Goal: Task Accomplishment & Management: Manage account settings

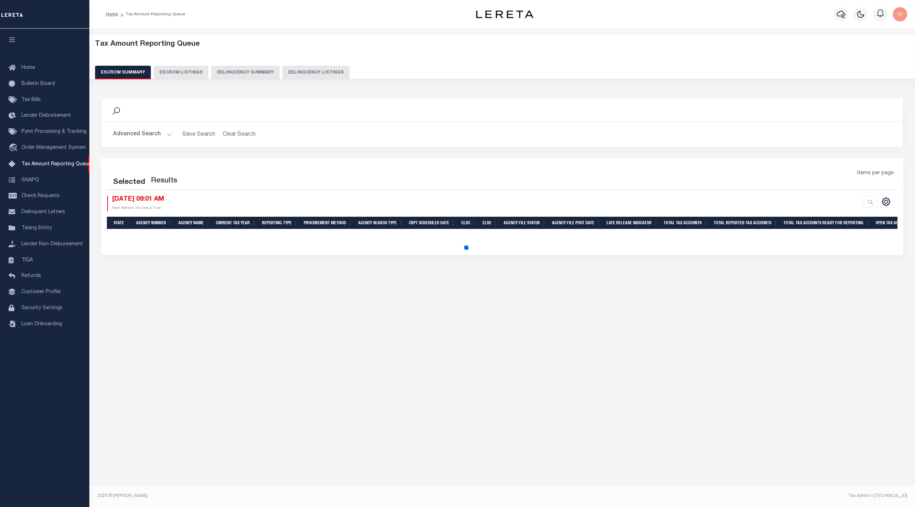
select select "100"
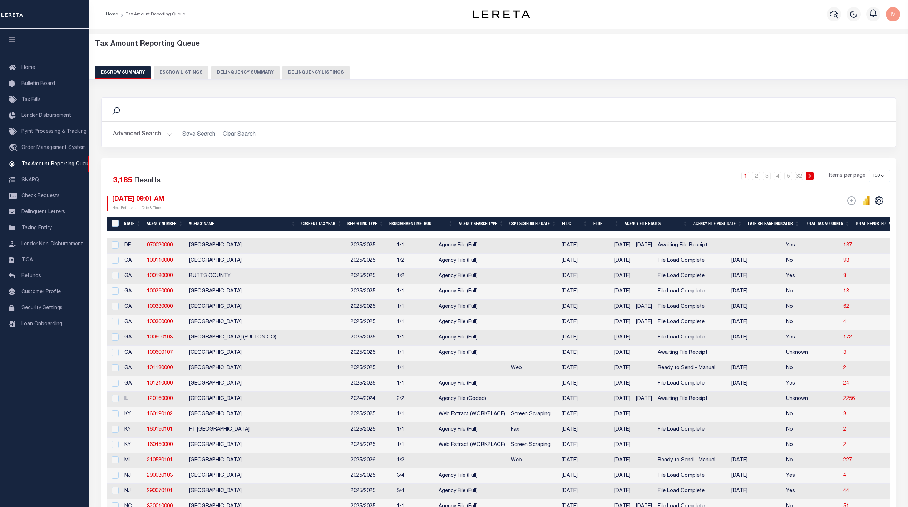
click at [242, 69] on button "Delinquency Summary" at bounding box center [245, 73] width 68 height 14
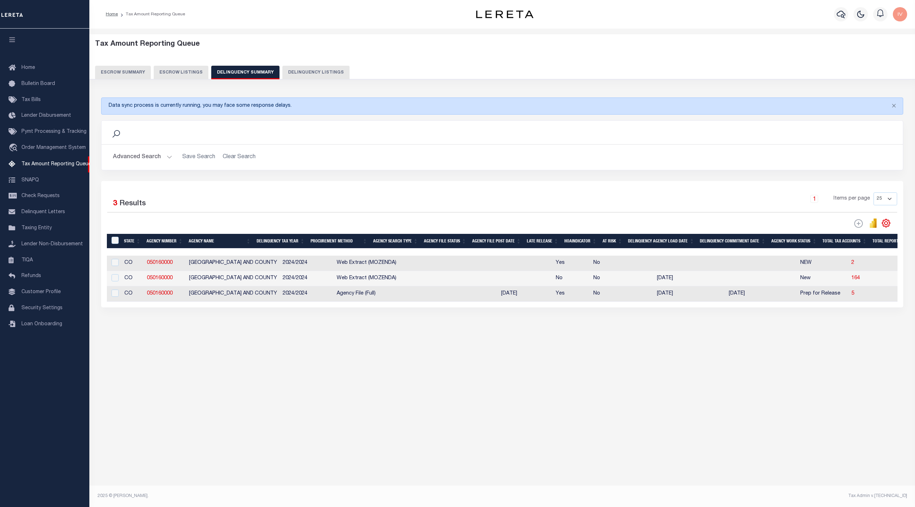
click at [164, 159] on button "Advanced Search" at bounding box center [142, 157] width 59 height 14
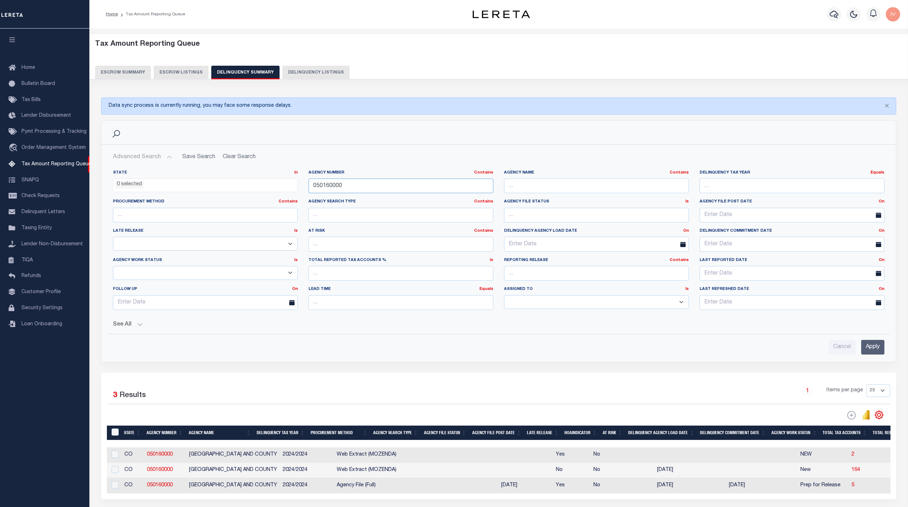
click at [349, 184] on input "050160000" at bounding box center [400, 186] width 185 height 15
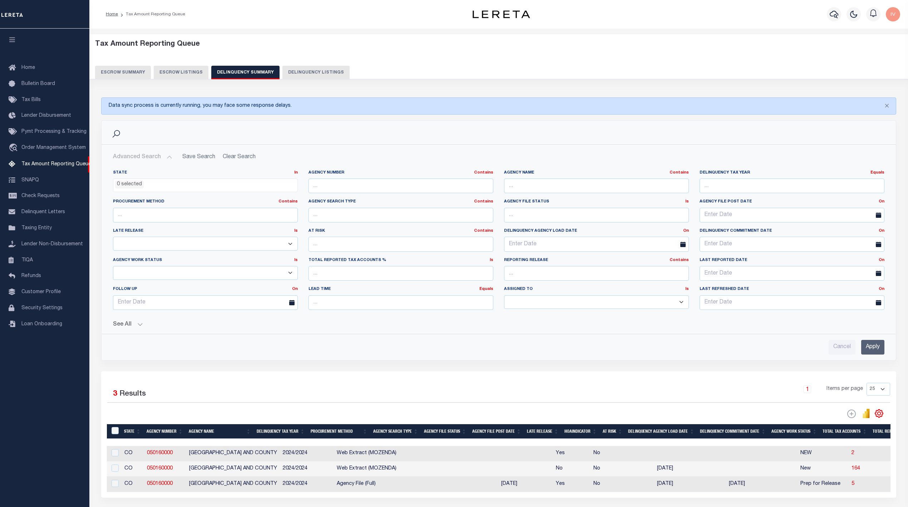
click at [146, 328] on button "See All" at bounding box center [498, 325] width 771 height 7
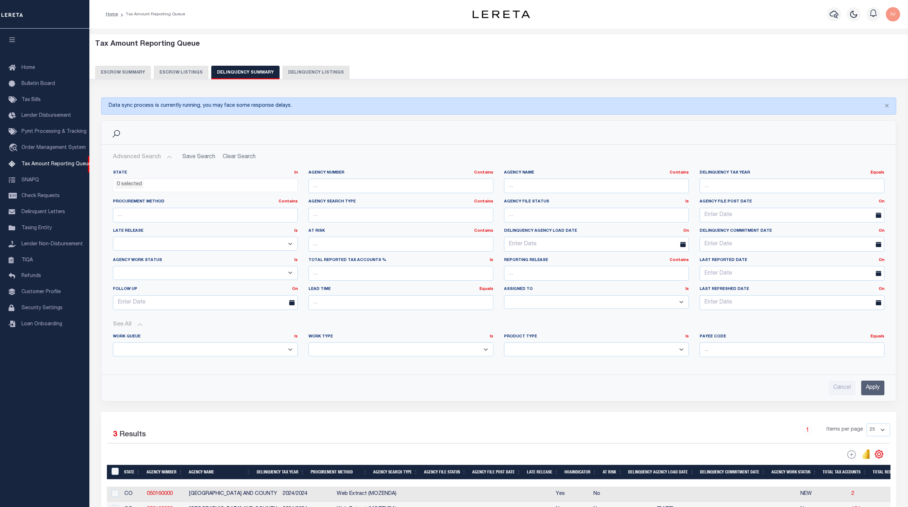
click at [331, 354] on select "Annual Delinquency Back Search Payment Status Check DTRACK" at bounding box center [400, 350] width 185 height 14
select select "AnnualDelinquency"
click at [308, 344] on select "Annual Delinquency Back Search Payment Status Check DTRACK" at bounding box center [400, 350] width 185 height 14
click at [872, 389] on input "Apply" at bounding box center [872, 388] width 23 height 15
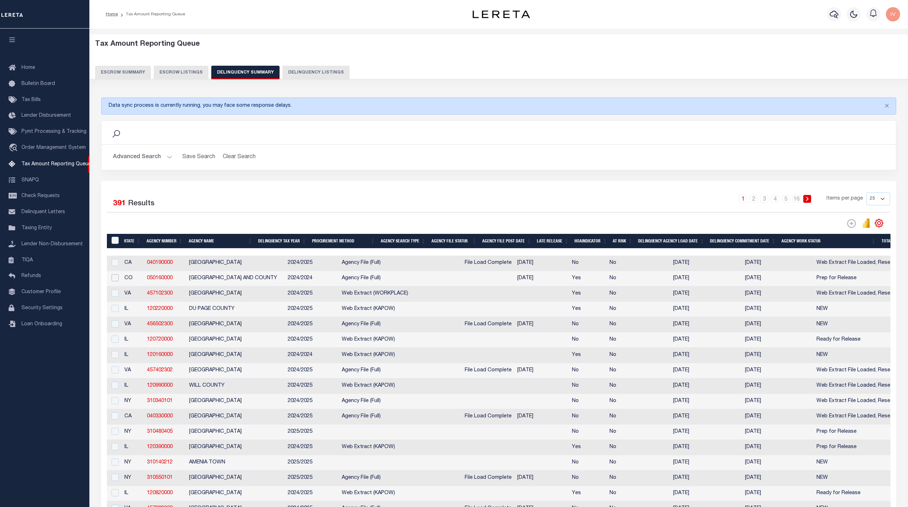
click at [115, 279] on input "checkbox" at bounding box center [114, 277] width 7 height 7
checkbox input "true"
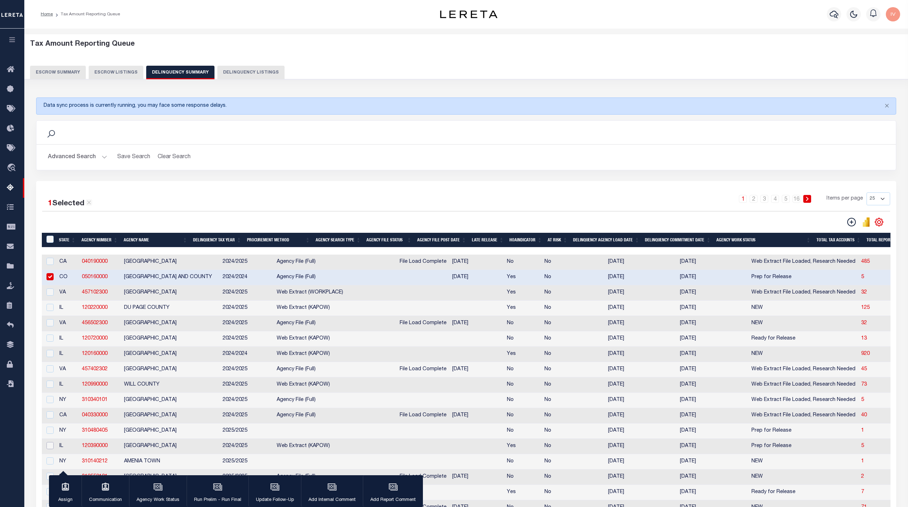
click at [48, 450] on input "checkbox" at bounding box center [49, 445] width 7 height 7
checkbox input "true"
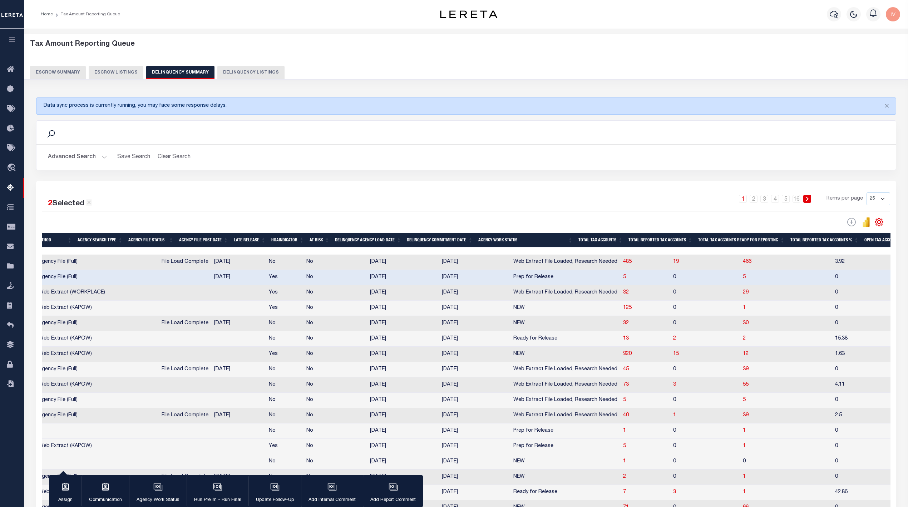
scroll to position [0, 286]
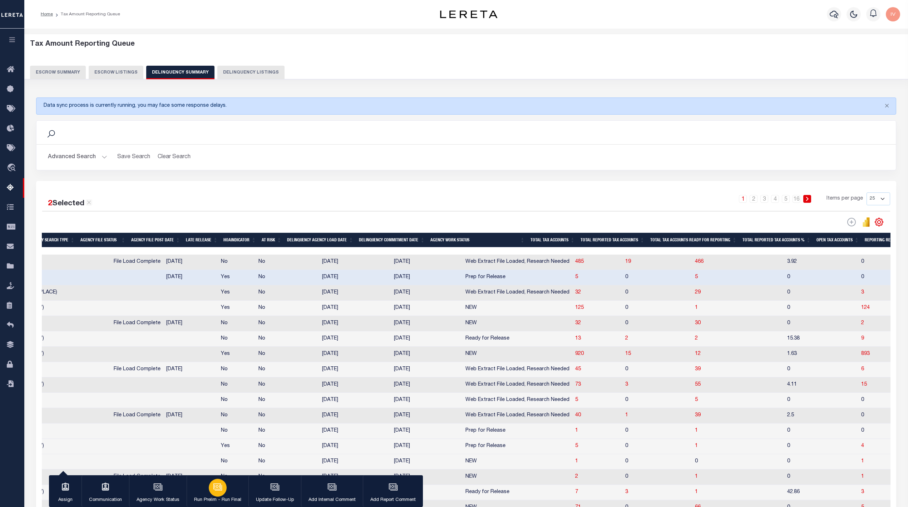
click at [222, 492] on div "button" at bounding box center [218, 488] width 18 height 18
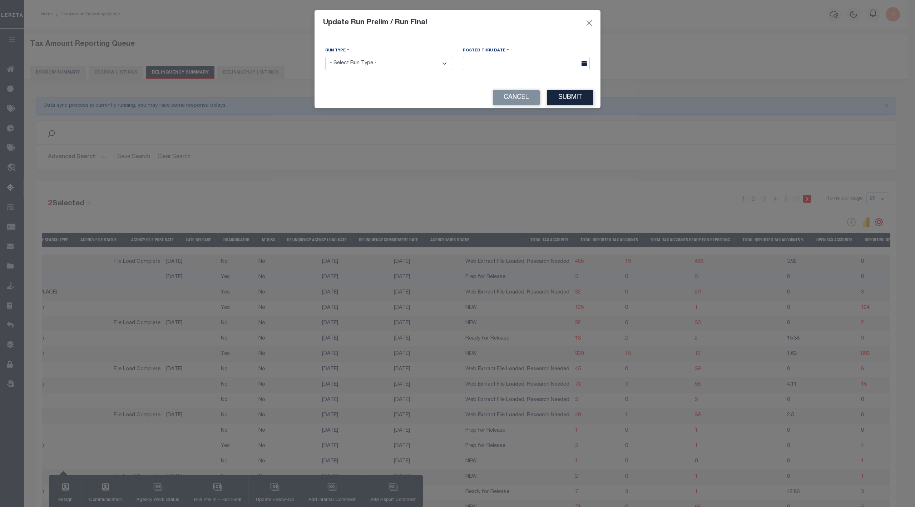
click at [411, 70] on select "- Select Run Type - Prelim Run Final Run" at bounding box center [388, 64] width 127 height 14
select select "P"
click at [325, 58] on select "- Select Run Type - Prelim Run Final Run" at bounding box center [388, 64] width 127 height 14
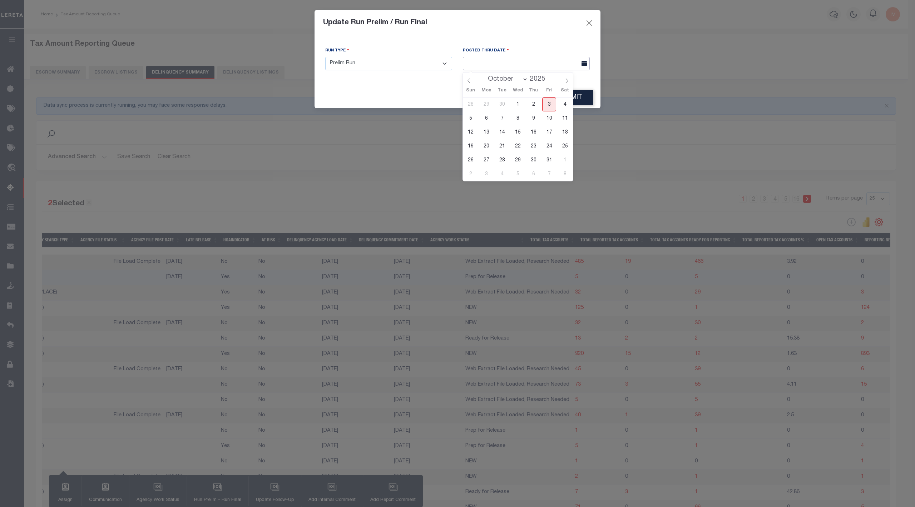
click at [508, 65] on input "text" at bounding box center [526, 64] width 127 height 14
click at [549, 102] on span "3" at bounding box center [549, 105] width 14 height 14
type input "10/03/2025"
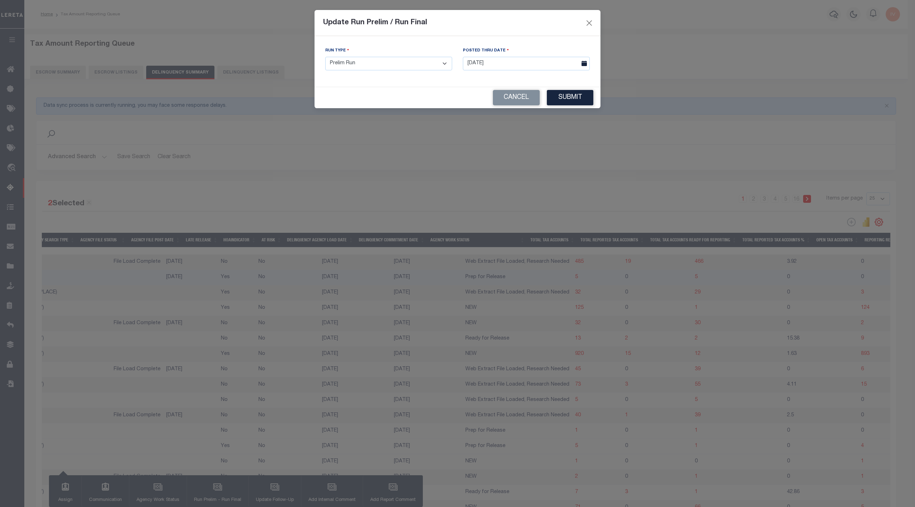
click at [588, 99] on button "Submit" at bounding box center [570, 97] width 46 height 15
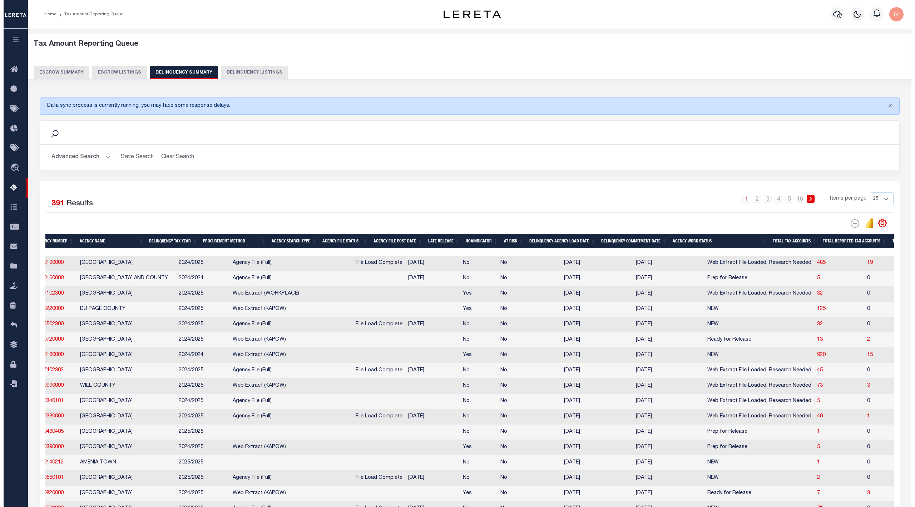
scroll to position [0, 0]
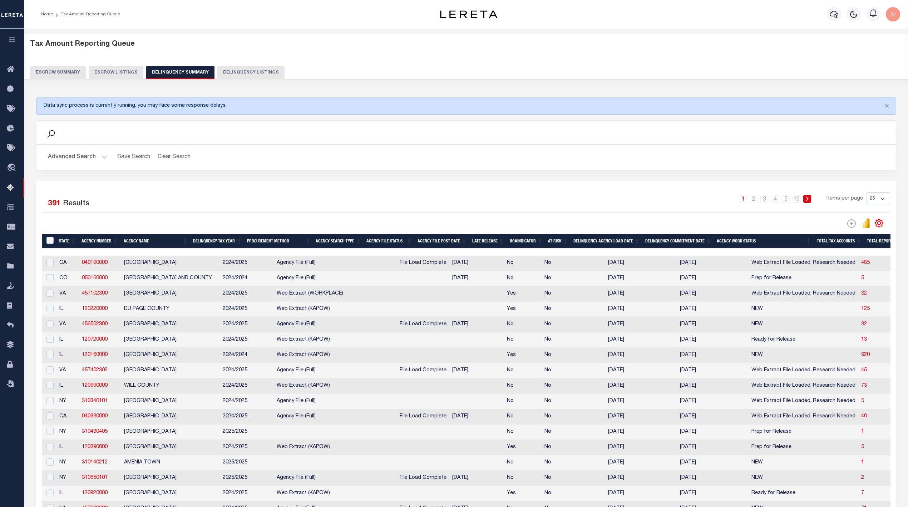
click at [157, 287] on td "[GEOGRAPHIC_DATA] AND COUNTY" at bounding box center [170, 278] width 99 height 15
checkbox input "true"
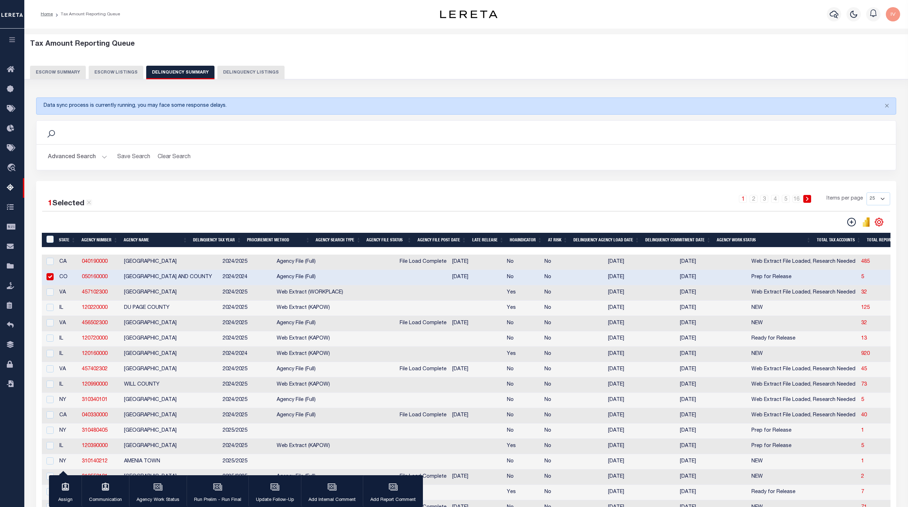
click at [169, 453] on td "JACKSON COUNTY" at bounding box center [170, 446] width 99 height 15
checkbox input "true"
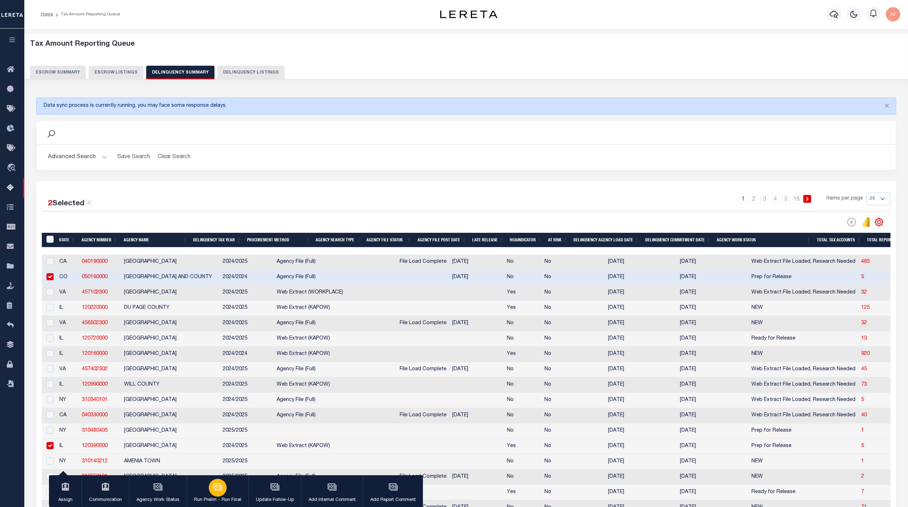
click at [219, 492] on icon "button" at bounding box center [217, 487] width 9 height 9
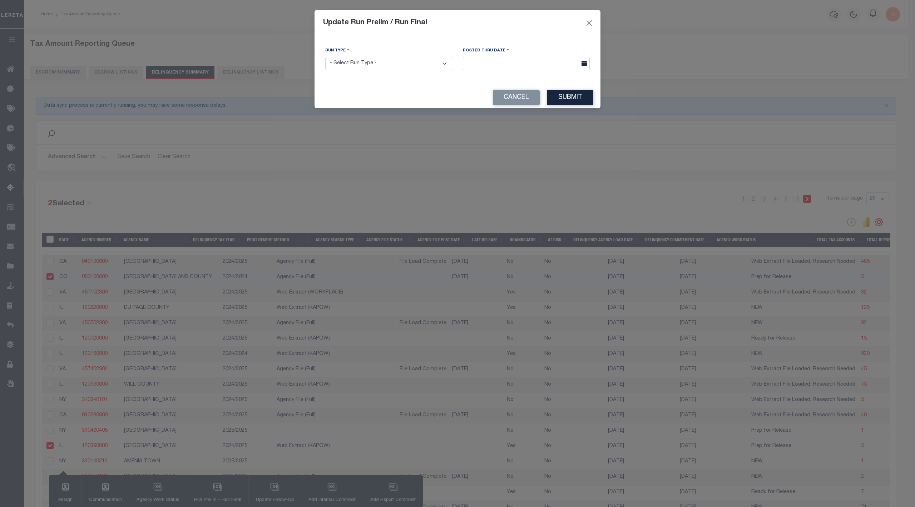
click at [422, 68] on select "- Select Run Type - Prelim Run Final Run" at bounding box center [388, 64] width 127 height 14
select select "P"
click at [325, 58] on select "- Select Run Type - Prelim Run Final Run" at bounding box center [388, 64] width 127 height 14
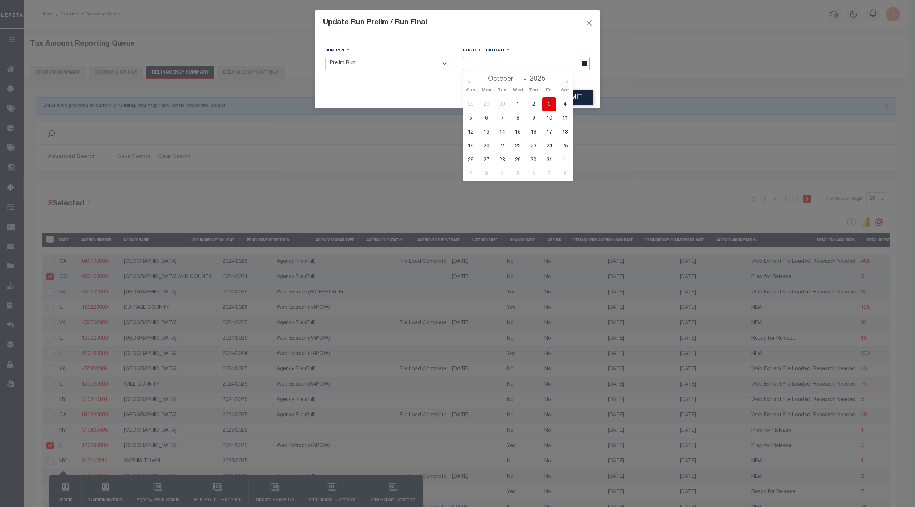
click at [471, 70] on body "Home Tax Amount Reporting Queue Profile" at bounding box center [457, 354] width 915 height 709
click at [551, 102] on span "3" at bounding box center [549, 105] width 14 height 14
type input "10/03/2025"
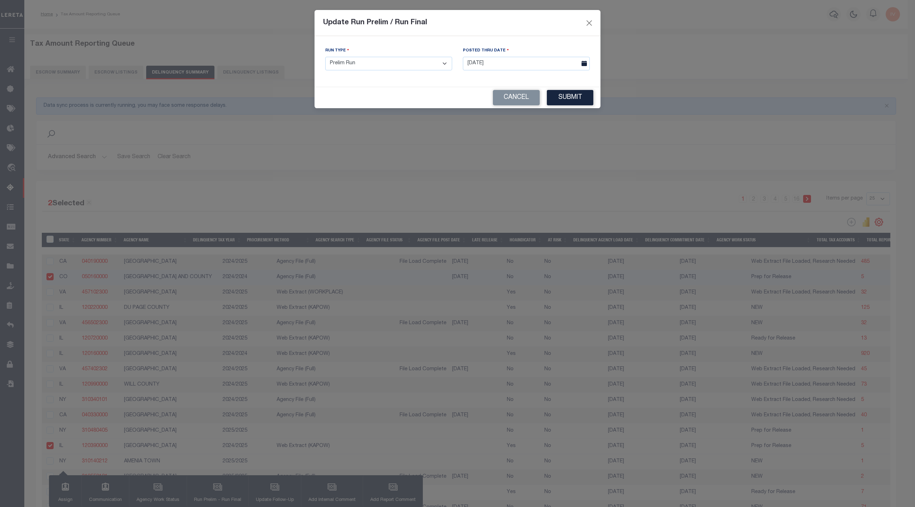
click at [560, 95] on button "Submit" at bounding box center [570, 97] width 46 height 15
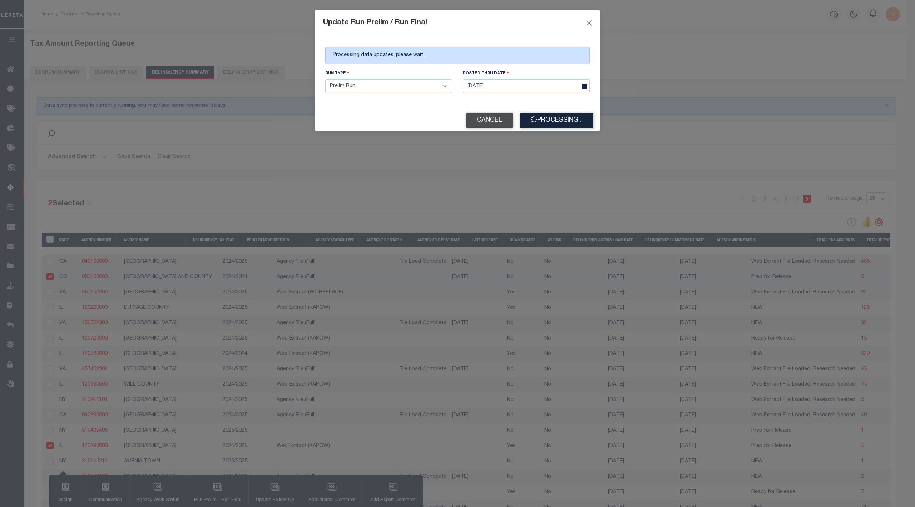
click at [472, 121] on button "Cancel" at bounding box center [489, 120] width 47 height 15
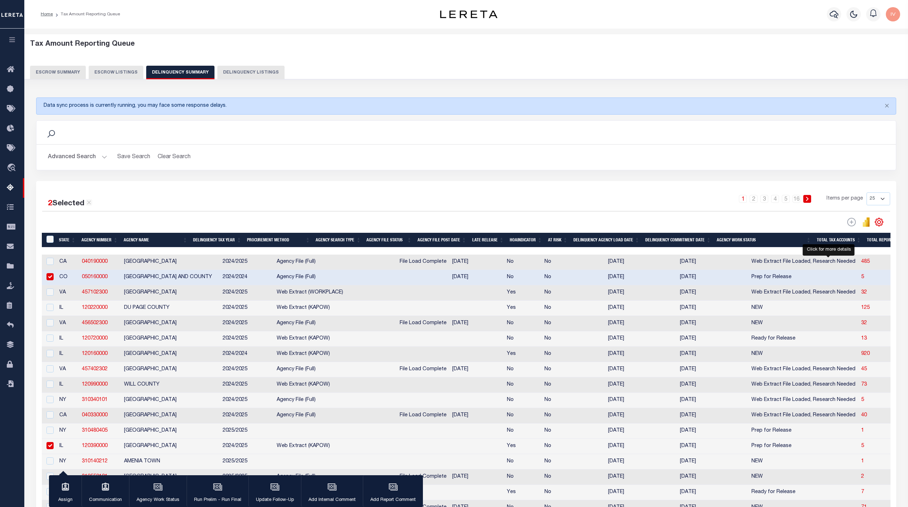
click at [861, 279] on span "5" at bounding box center [862, 277] width 3 height 5
select select "100"
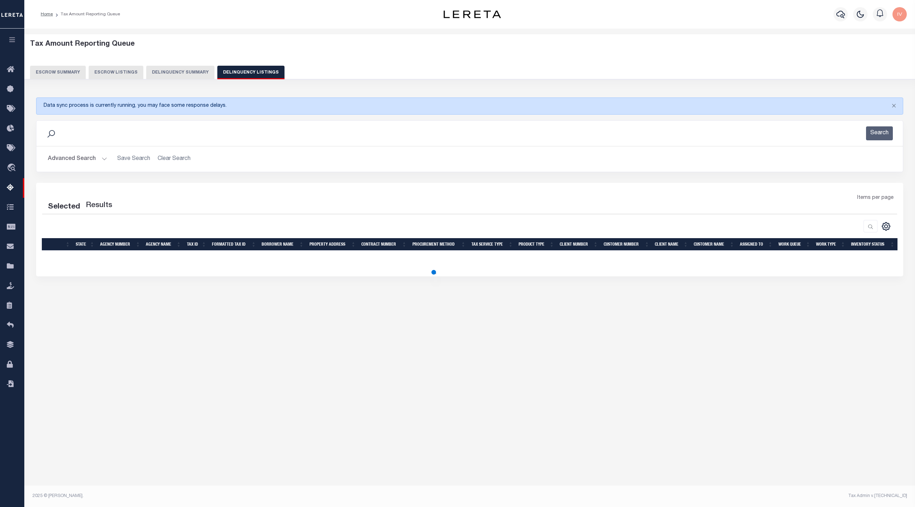
select select "100"
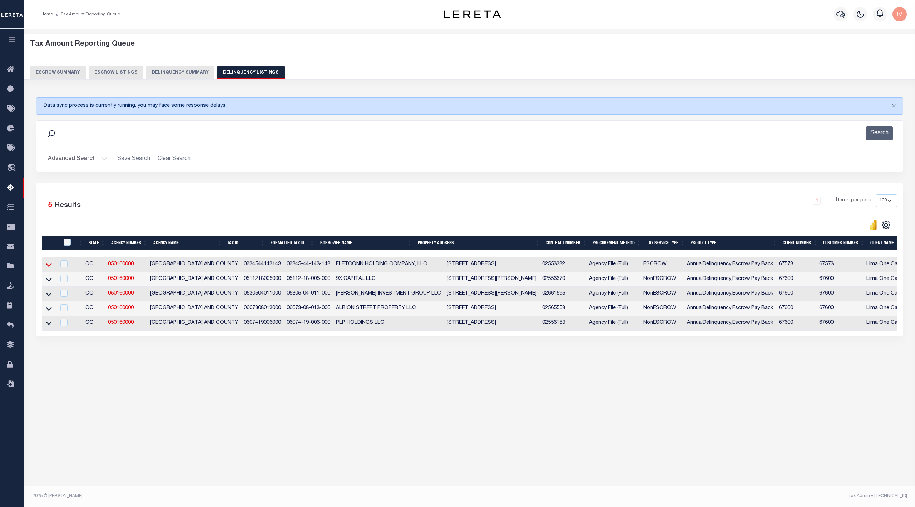
click at [47, 269] on icon at bounding box center [49, 265] width 6 height 8
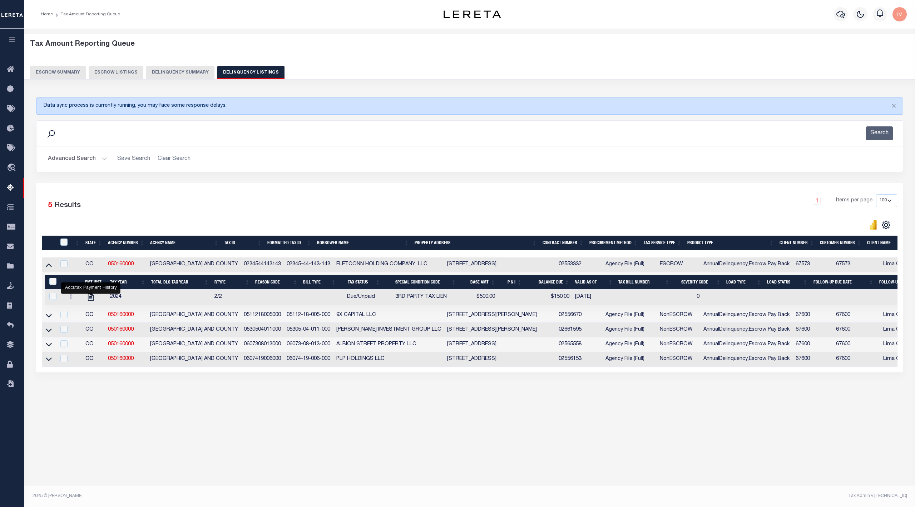
click at [425, 188] on div "Selected 5 Results 1 Items per page 10 25 50 100 500" at bounding box center [469, 278] width 867 height 190
click at [174, 75] on button "Delinquency Summary" at bounding box center [180, 73] width 68 height 14
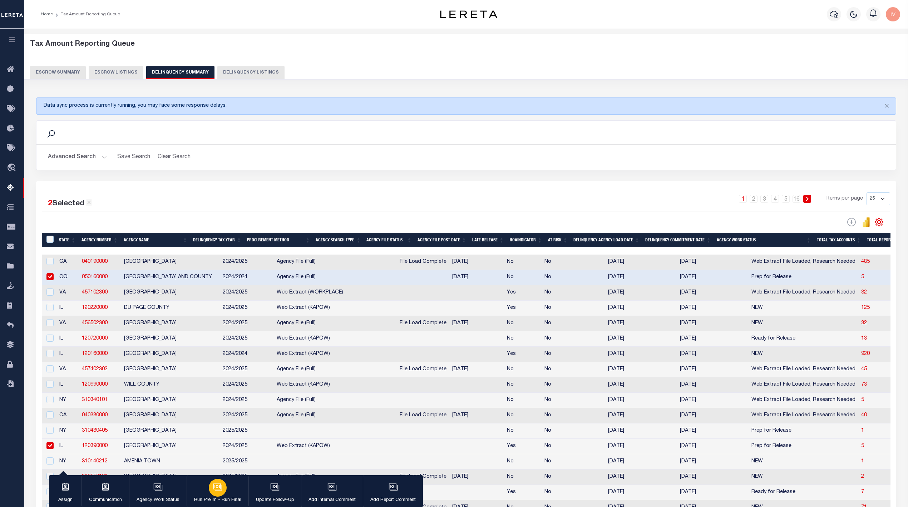
click at [205, 492] on button "Run Prelim - Run Final" at bounding box center [218, 492] width 62 height 32
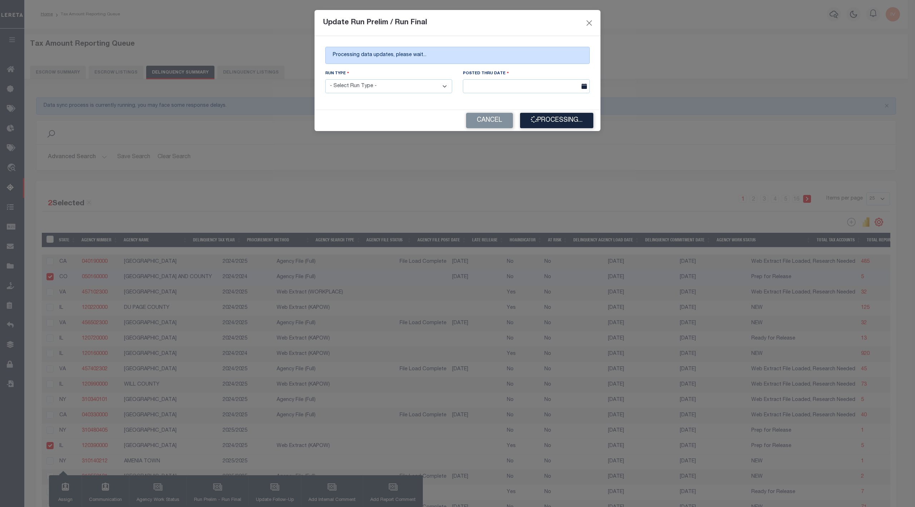
click at [413, 89] on select "- Select Run Type - Prelim Run Final Run" at bounding box center [388, 86] width 127 height 14
select select "P"
click at [325, 80] on select "- Select Run Type - Prelim Run Final Run" at bounding box center [388, 86] width 127 height 14
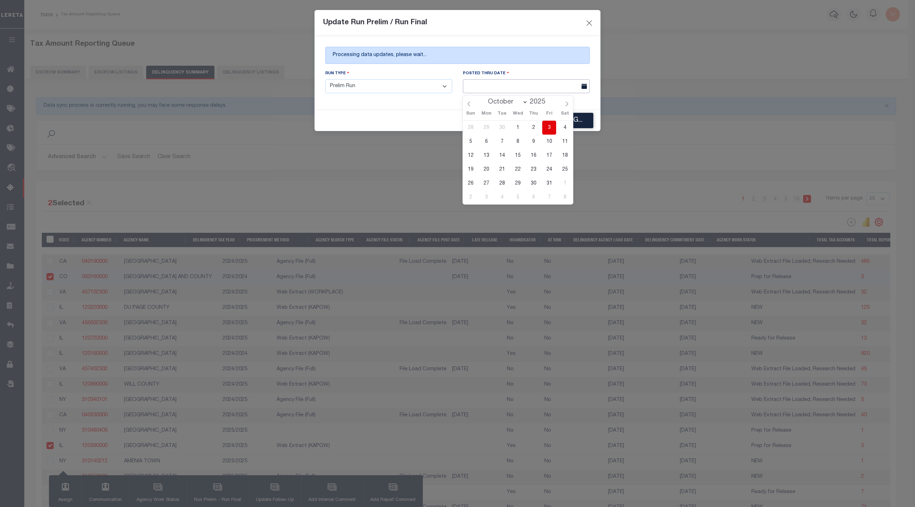
click at [528, 86] on input "text" at bounding box center [526, 86] width 127 height 14
click at [547, 130] on span "3" at bounding box center [549, 128] width 14 height 14
type input "10/03/2025"
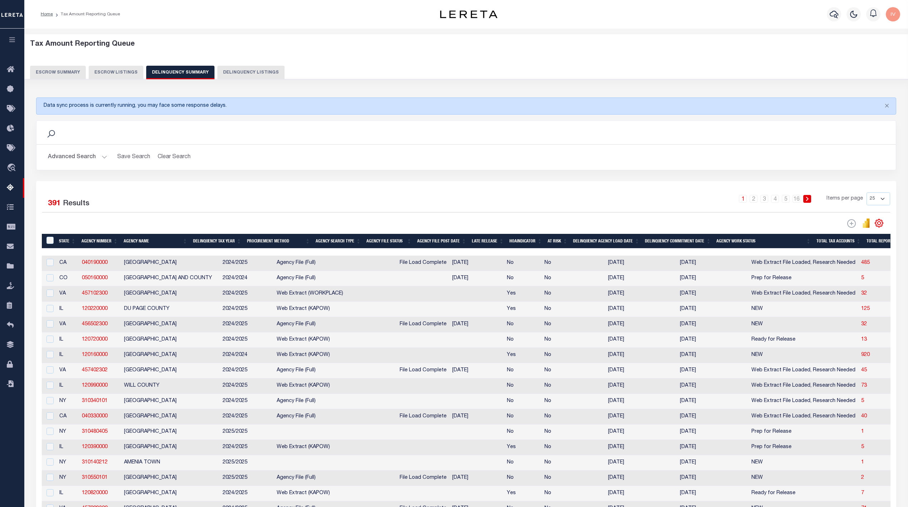
click at [160, 284] on td "[GEOGRAPHIC_DATA] AND COUNTY" at bounding box center [170, 278] width 99 height 15
checkbox input "true"
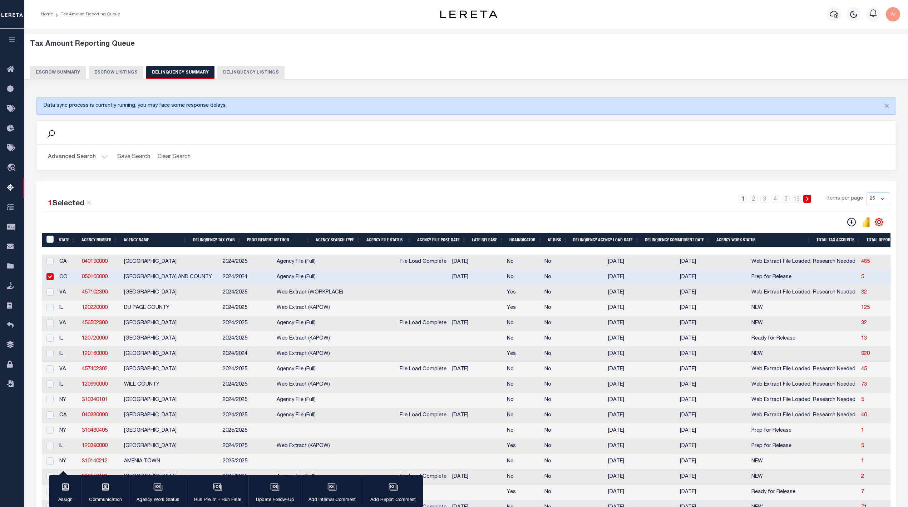
click at [147, 455] on td "JACKSON COUNTY" at bounding box center [170, 446] width 99 height 15
checkbox input "true"
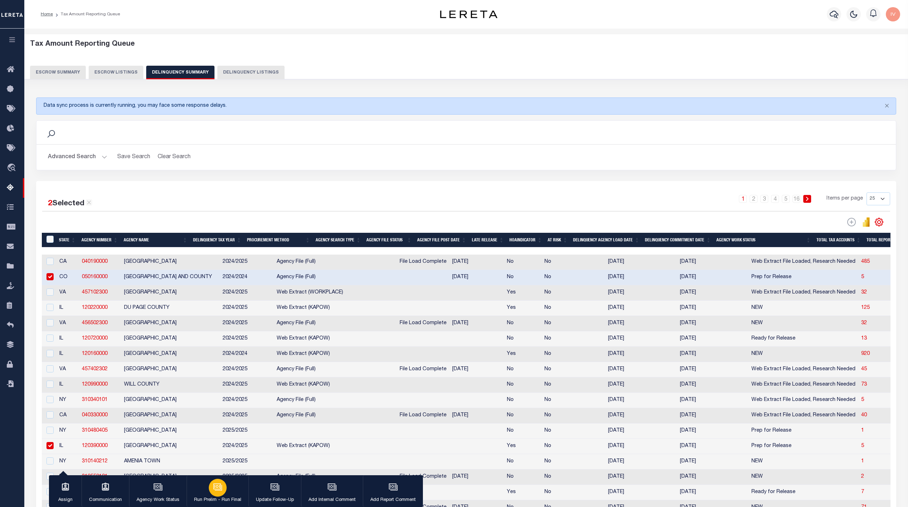
click at [234, 491] on button "Run Prelim - Run Final" at bounding box center [218, 492] width 62 height 32
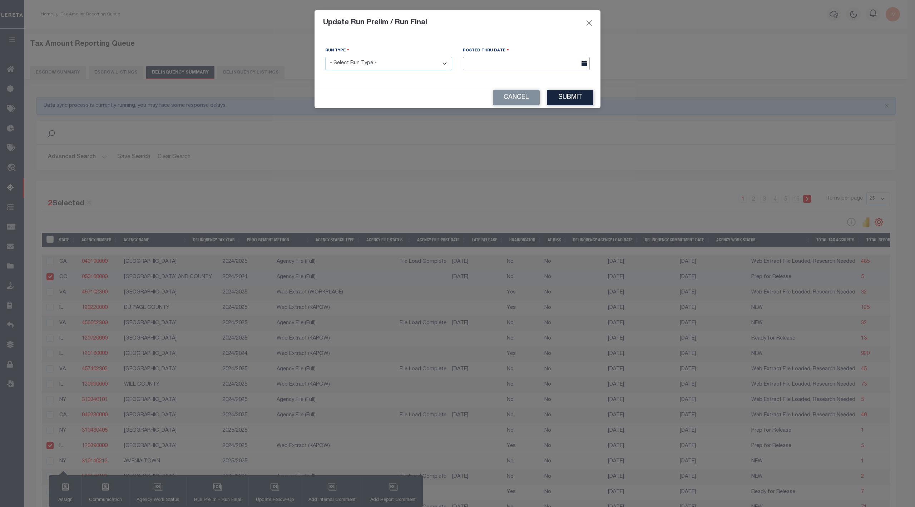
click at [492, 69] on input "text" at bounding box center [526, 64] width 127 height 14
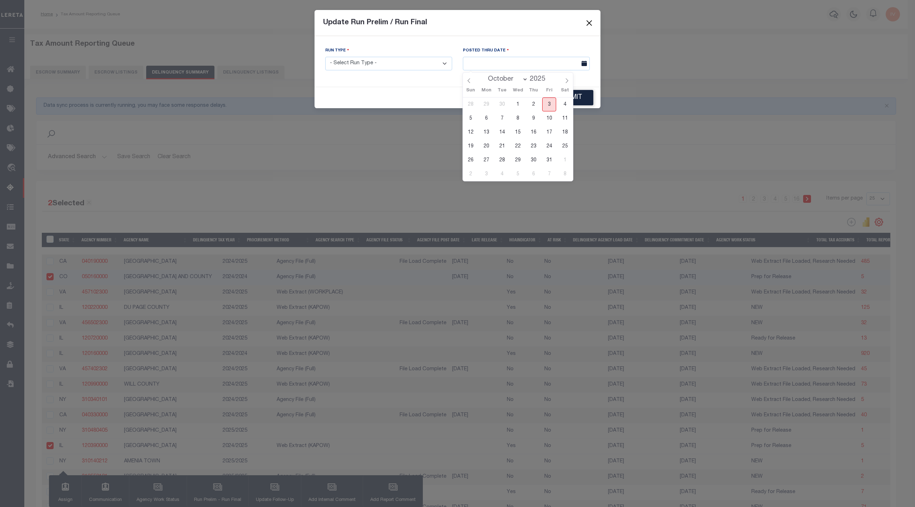
click at [552, 103] on span "3" at bounding box center [549, 105] width 14 height 14
type input "10/03/2025"
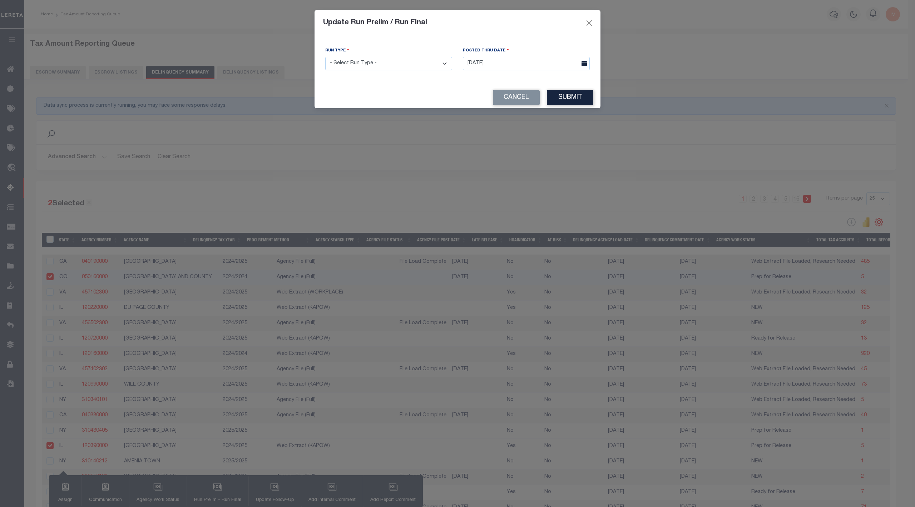
click at [430, 67] on select "- Select Run Type - Prelim Run Final Run" at bounding box center [388, 64] width 127 height 14
select select "P"
click at [325, 58] on select "- Select Run Type - Prelim Run Final Run" at bounding box center [388, 64] width 127 height 14
click at [537, 85] on div "Processing data updates, please wait... Run Type - Select Run Type - Prelim Run…" at bounding box center [457, 61] width 286 height 51
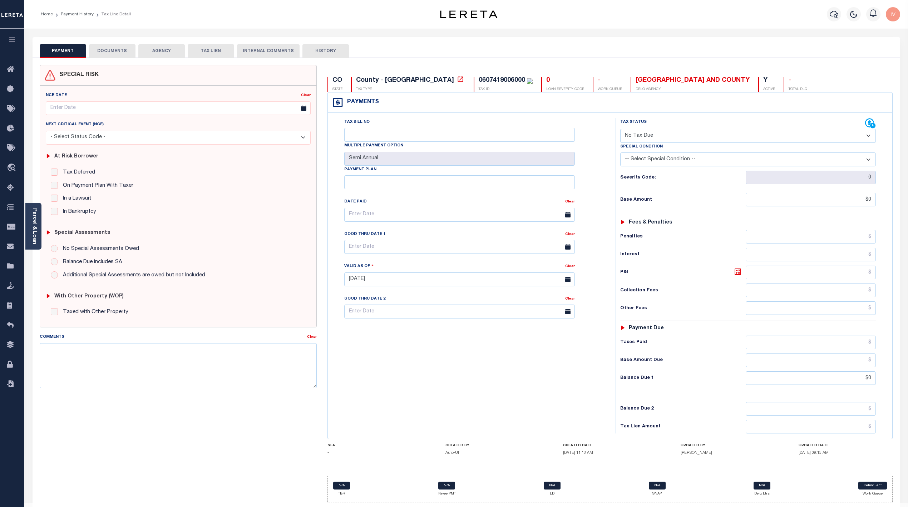
select select "NTX"
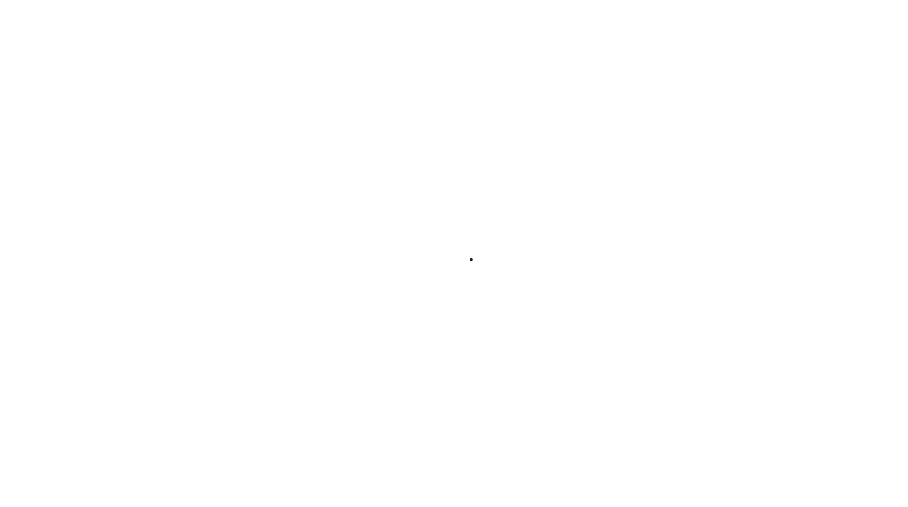
scroll to position [21, 0]
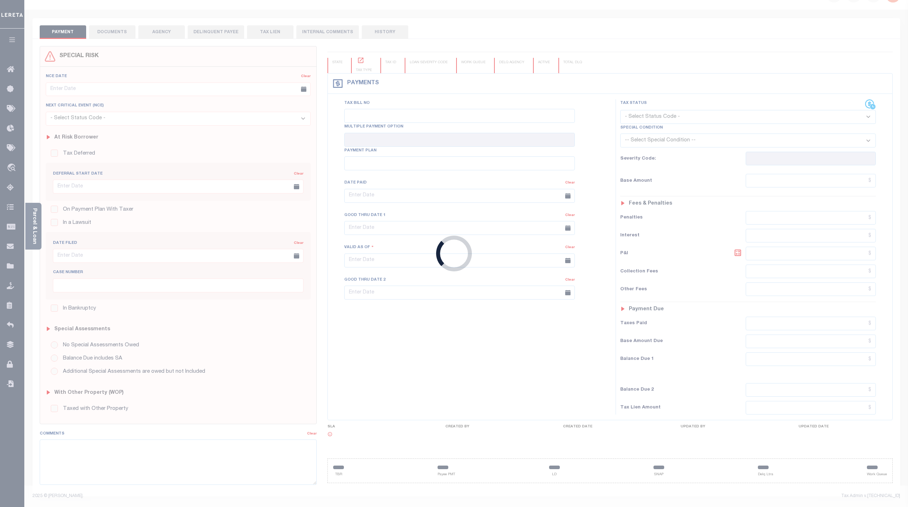
type input "Semi Annual"
type input "[DATE]"
select select "NTX"
type input "0"
type input "$0"
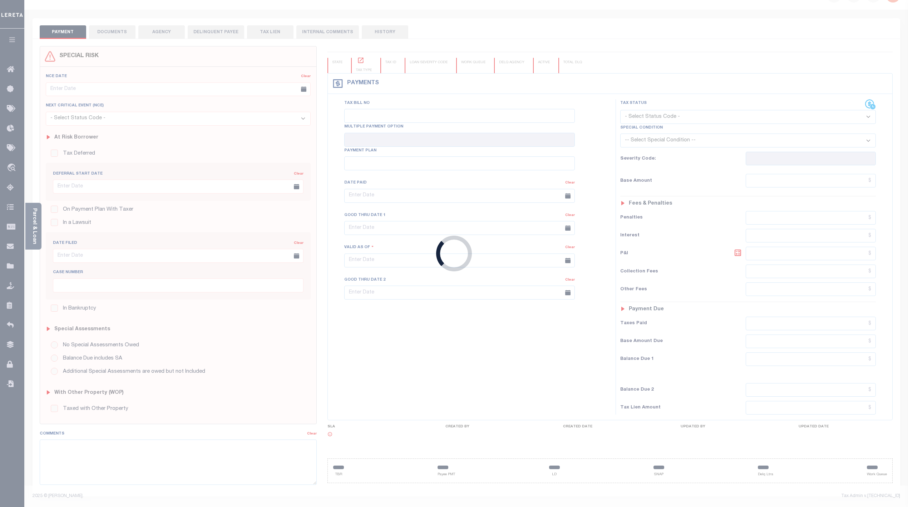
type input "$0"
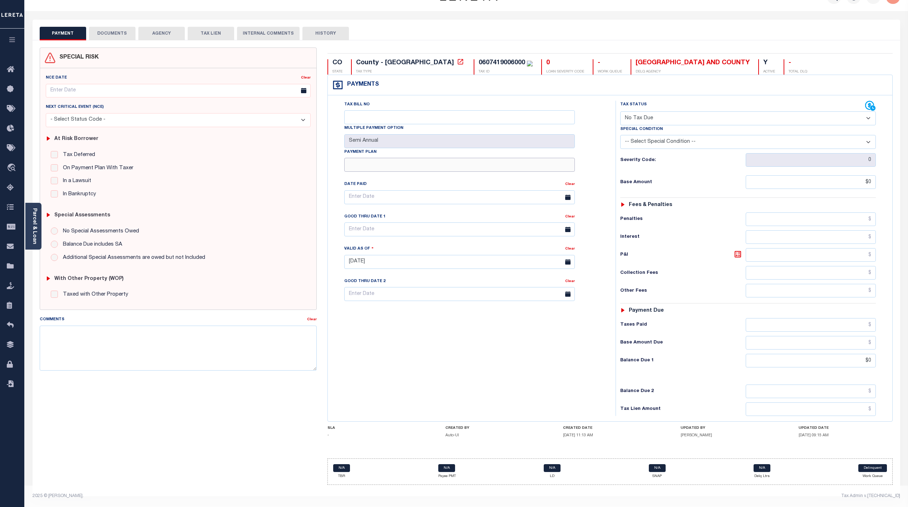
click at [458, 168] on input "Payment Plan" at bounding box center [459, 165] width 230 height 14
type input "This is a very long name for a payment maximum len"
type input "10/03/2025"
click at [762, 436] on h5 "Vignesh Sudhakar" at bounding box center [727, 435] width 94 height 5
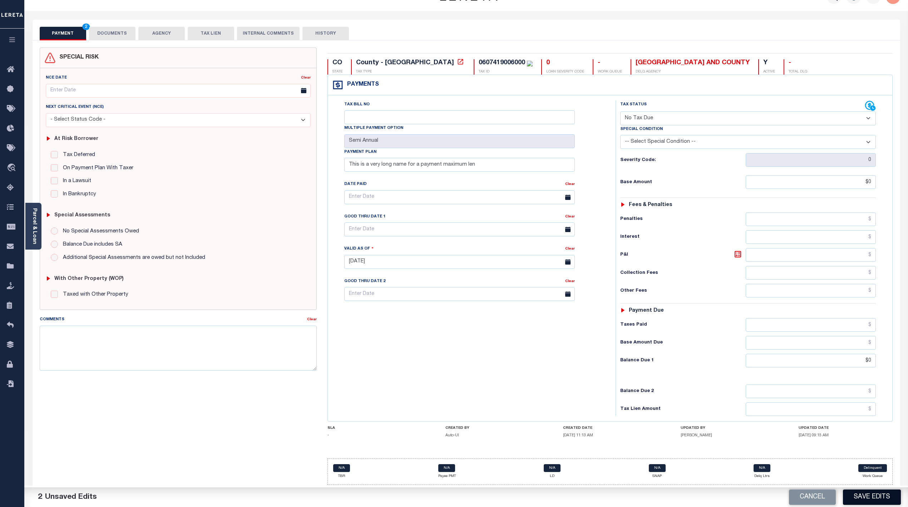
click at [884, 502] on button "Save Edits" at bounding box center [872, 497] width 58 height 15
type input "$0"
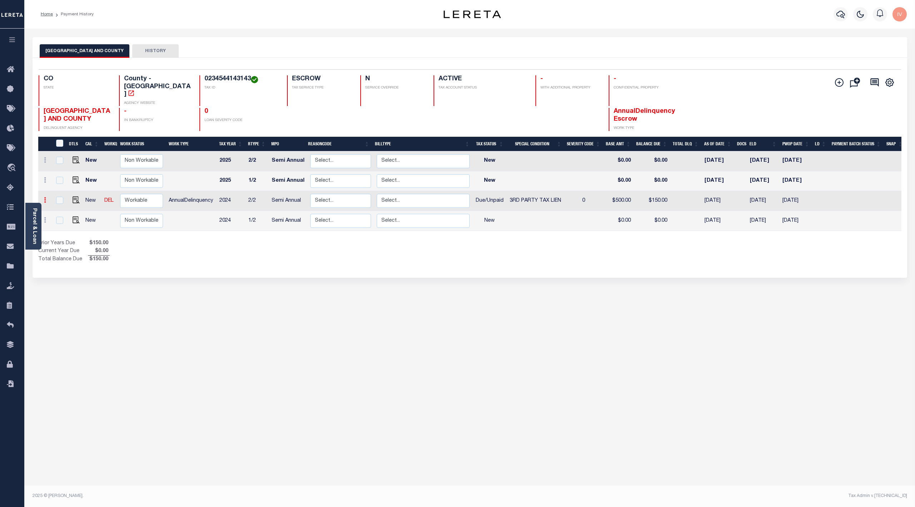
click at [45, 197] on icon at bounding box center [45, 200] width 2 height 6
click at [44, 217] on icon at bounding box center [45, 220] width 2 height 6
click at [46, 218] on link at bounding box center [45, 221] width 8 height 6
click at [41, 206] on div "Parcel & Loan" at bounding box center [33, 226] width 16 height 47
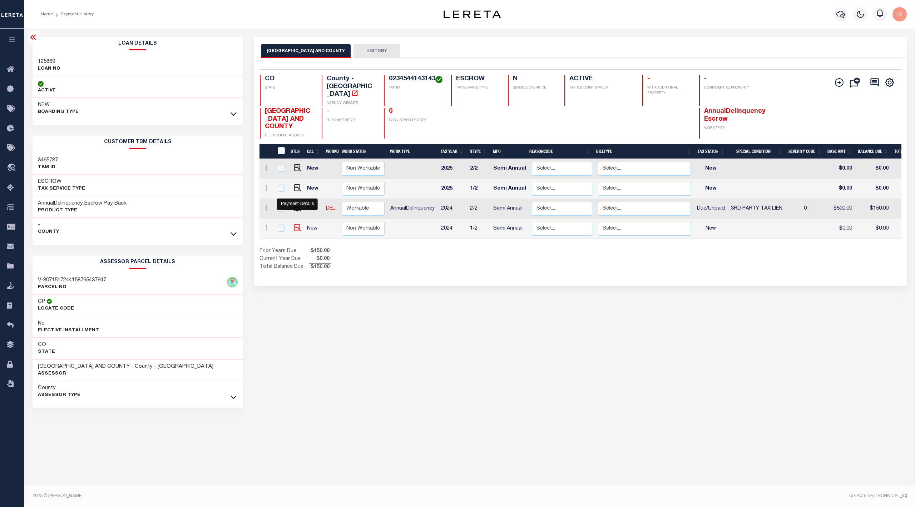
click at [295, 224] on img "" at bounding box center [297, 227] width 7 height 7
checkbox input "true"
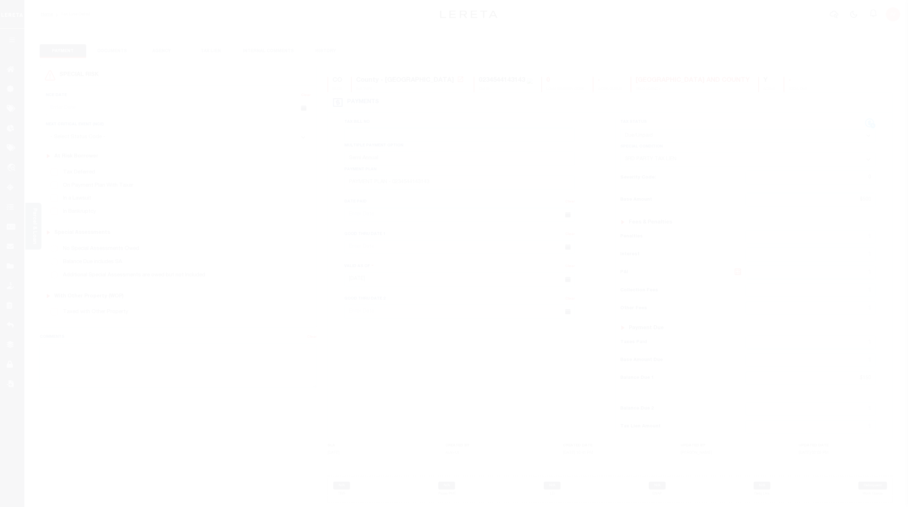
select select "DUE"
select select "20"
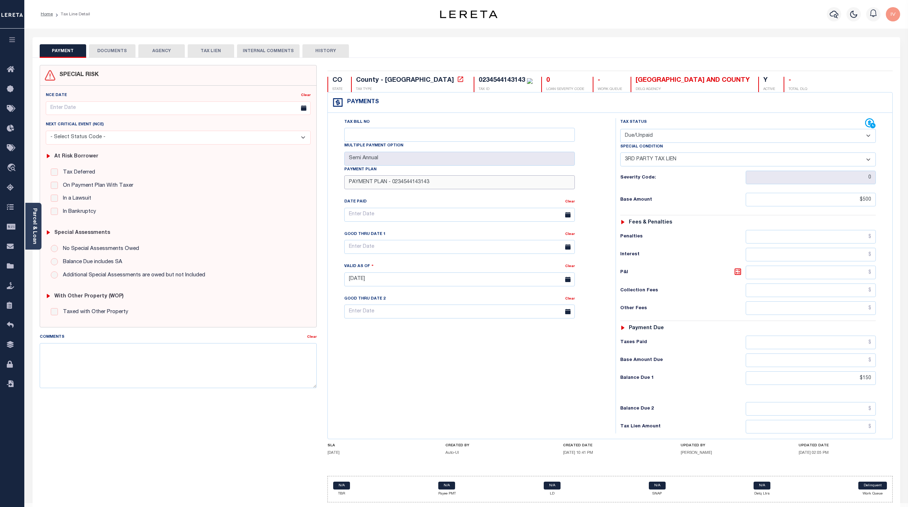
click at [389, 186] on input "PAYMENT PLAN - 0234544143143" at bounding box center [459, 182] width 230 height 14
click at [443, 185] on input "PAYMENT PLAN - 0234544143143" at bounding box center [459, 182] width 230 height 14
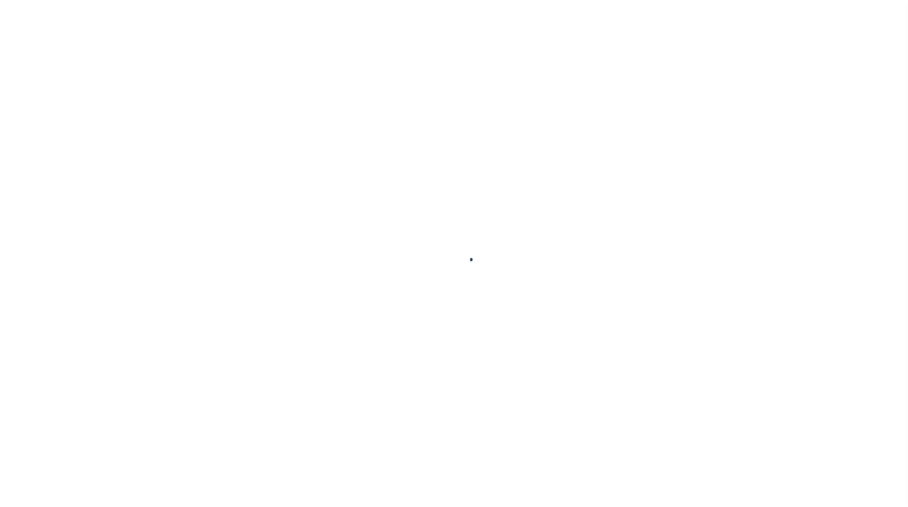
select select "NW2"
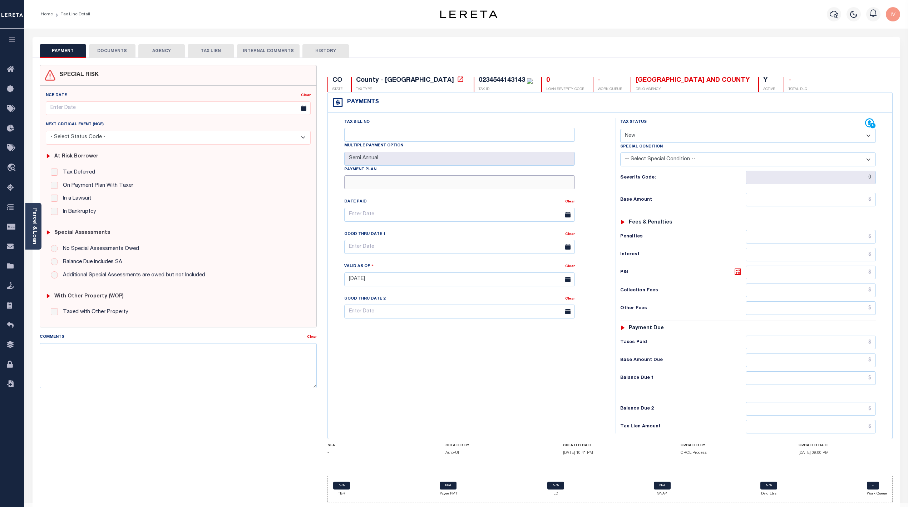
click at [370, 185] on input "Payment Plan" at bounding box center [459, 182] width 230 height 14
paste input "PAYMENT PLAN - 0234544143143"
type input "PAYMENT PLAN - 0234544143143"
type input "[DATE]"
click at [432, 359] on div "Tax Bill No Multiple Payment Option Semi Annual Payment Plan PAYMENT PLAN - 023…" at bounding box center [469, 276] width 280 height 316
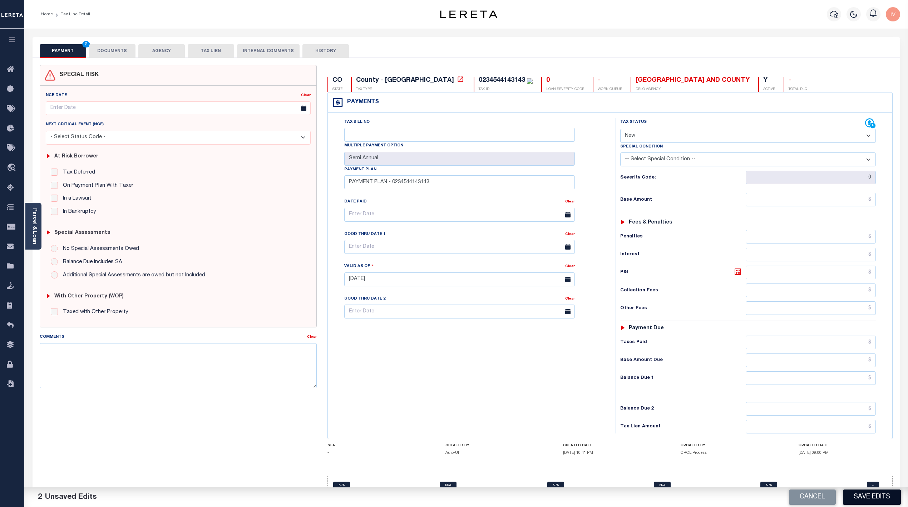
click at [863, 493] on button "Save Edits" at bounding box center [872, 497] width 58 height 15
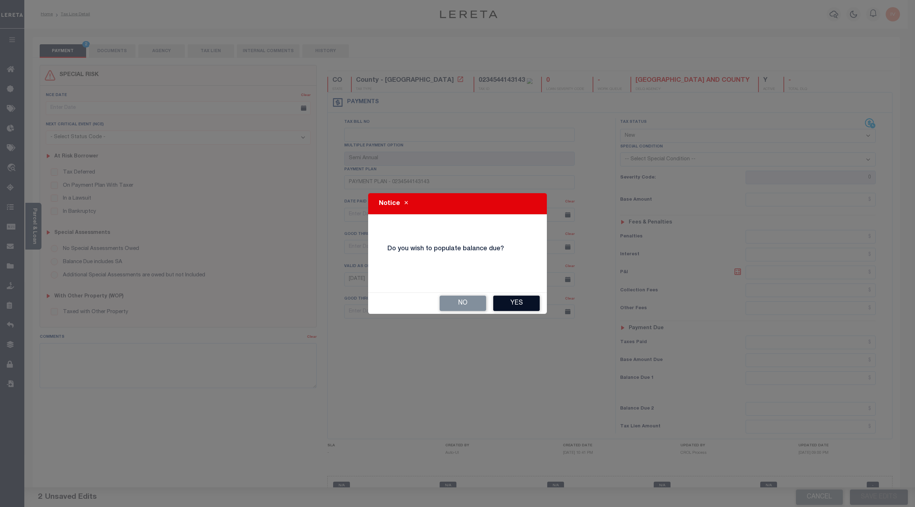
click at [511, 302] on button "Yes" at bounding box center [516, 303] width 46 height 15
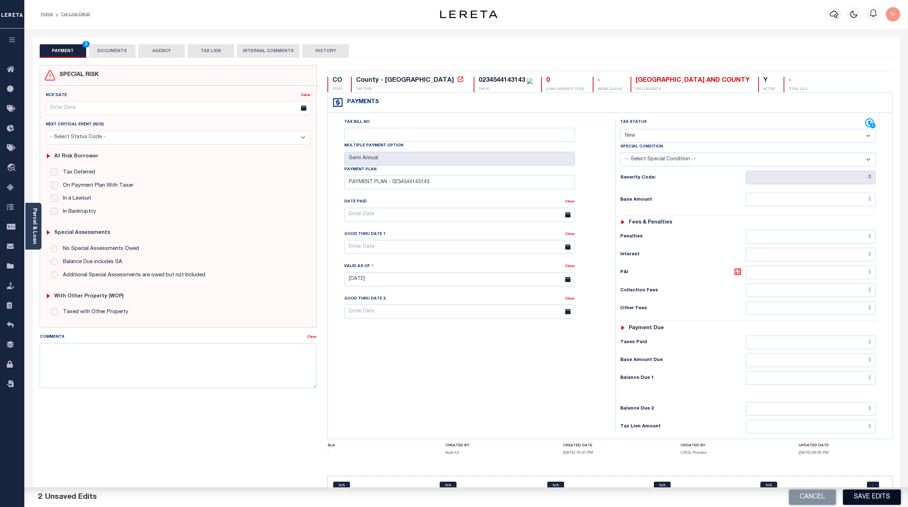
click at [882, 504] on button "Save Edits" at bounding box center [872, 497] width 58 height 15
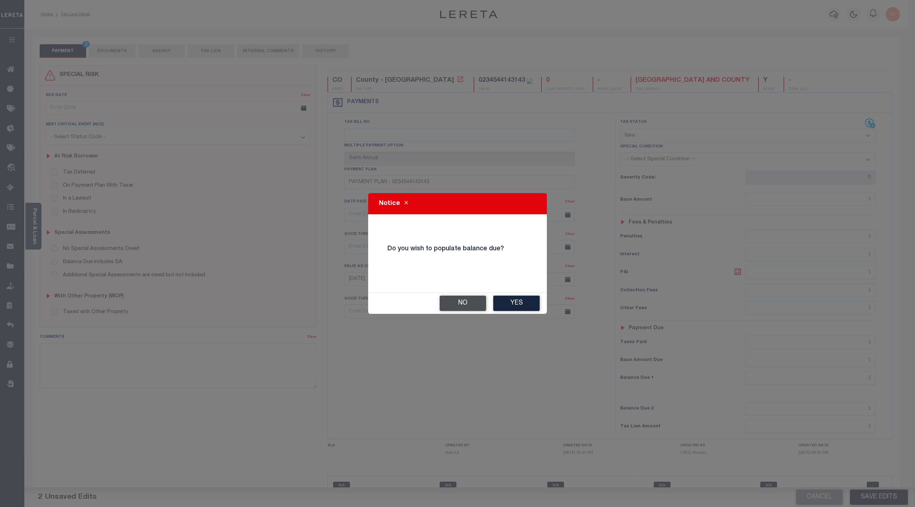
click at [465, 299] on button "No" at bounding box center [463, 303] width 46 height 15
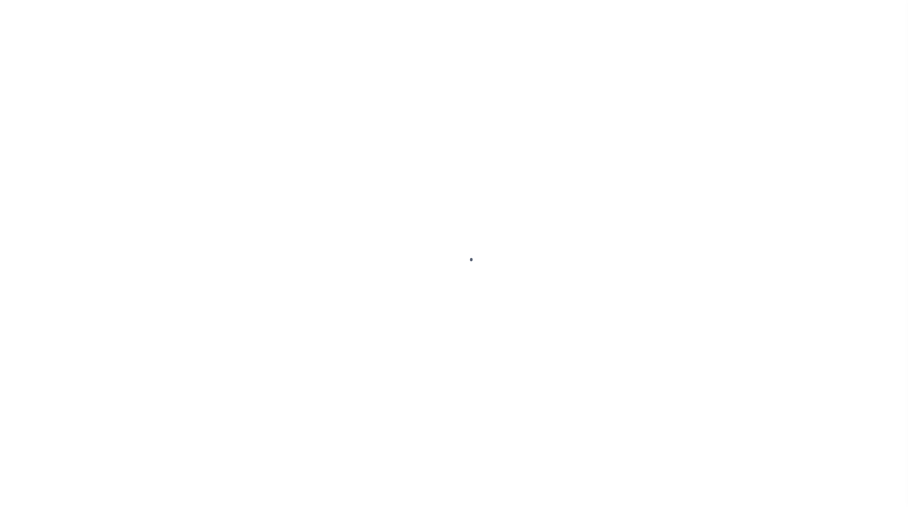
select select "DUE"
select select "20"
